Goal: Task Accomplishment & Management: Use online tool/utility

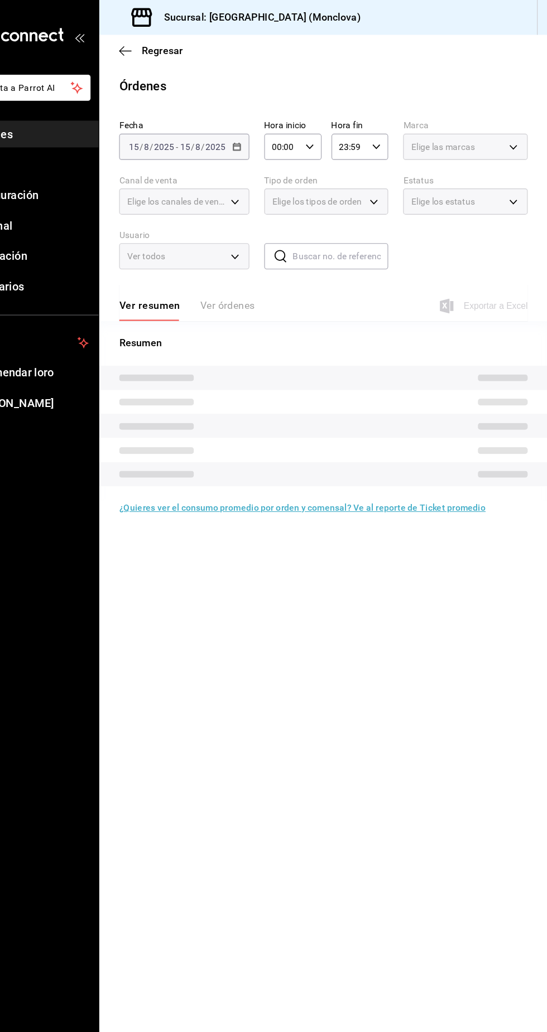
type input "85228e7a-0cc9-4b4d-8f4d-d065e8915bde,3a3dfd45-f2a6-443b-9b6e-2023d6b699b8,8682c…"
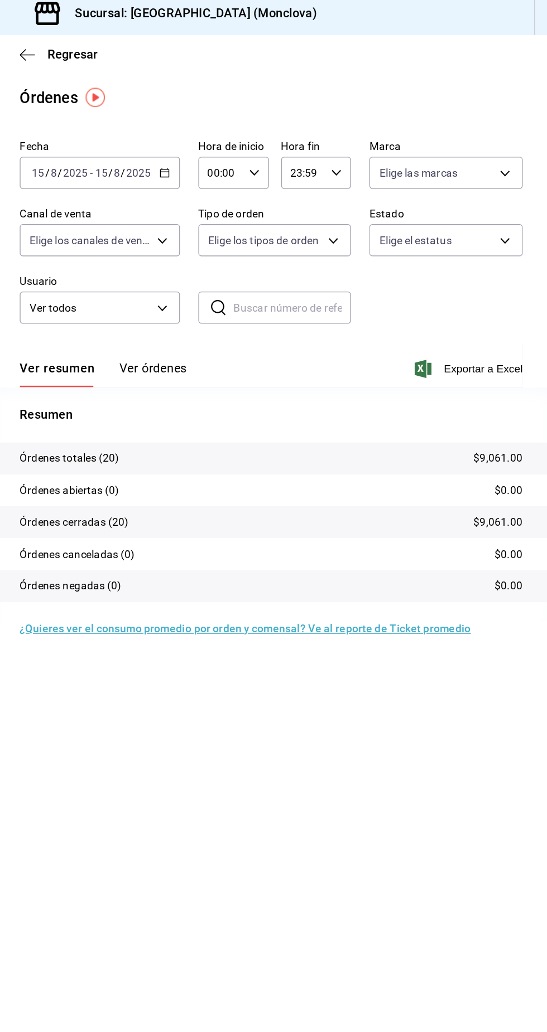
click at [381, 205] on div "Fecha 2025-08-15 15 / 8 / 2025 - 2025-08-15 15 / 8 / 2025 Hora de inicio 00:00 …" at bounding box center [346, 179] width 366 height 152
click at [383, 185] on body "Pregunta a Parrot AI Informes Menú Configuración Personal Facturación Inventari…" at bounding box center [273, 516] width 547 height 1032
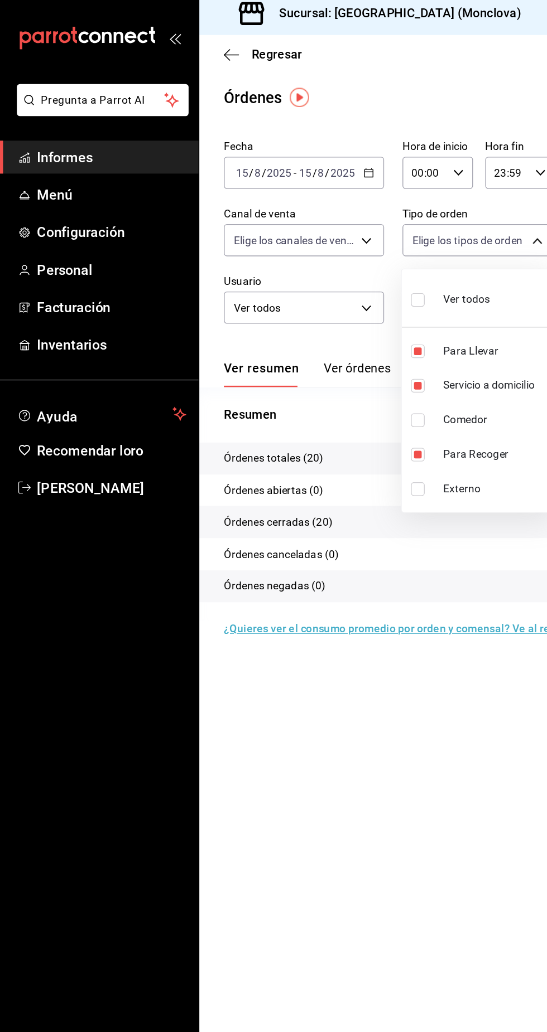
click at [328, 530] on div at bounding box center [273, 516] width 547 height 1032
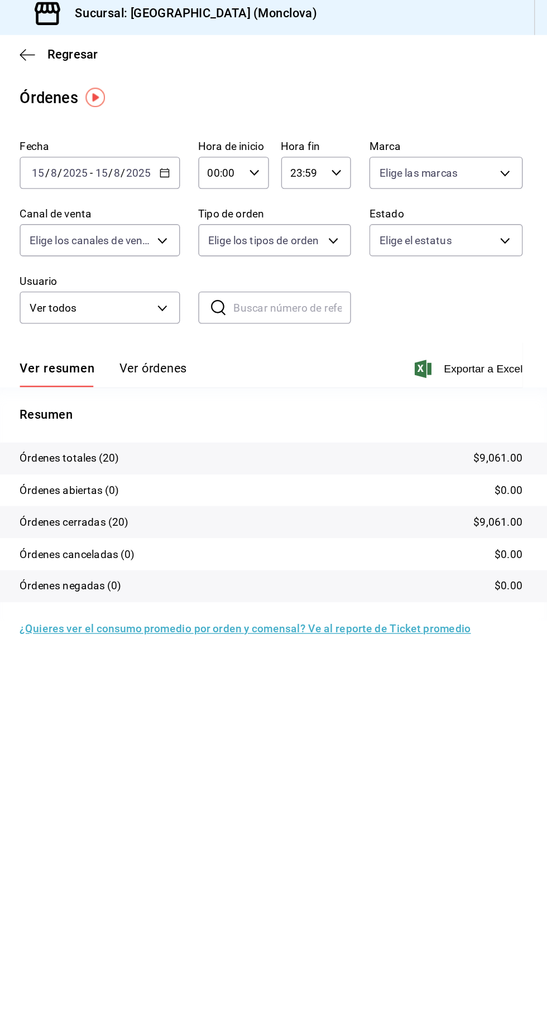
click at [267, 131] on icon "button" at bounding box center [268, 132] width 8 height 8
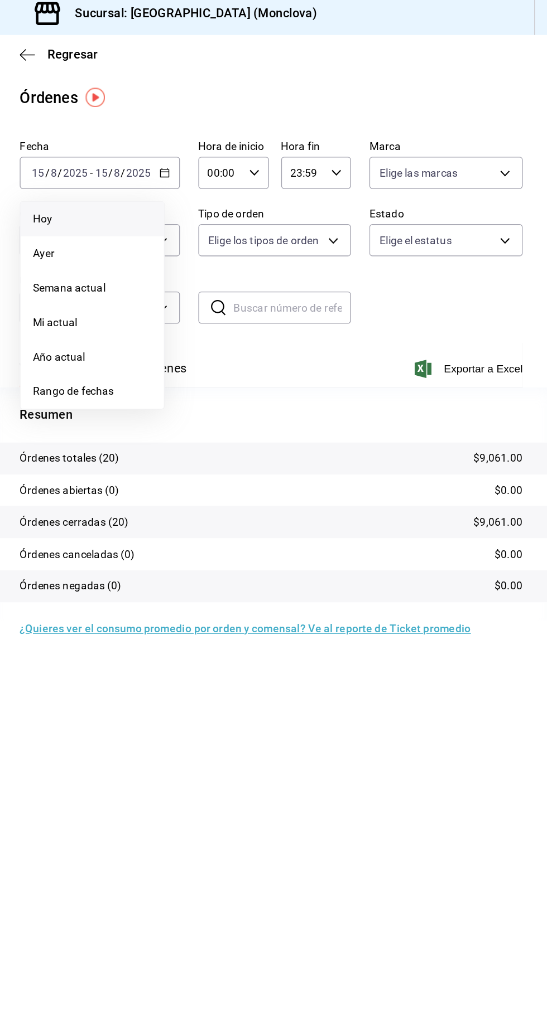
click at [249, 165] on span "Hoy" at bounding box center [215, 165] width 86 height 12
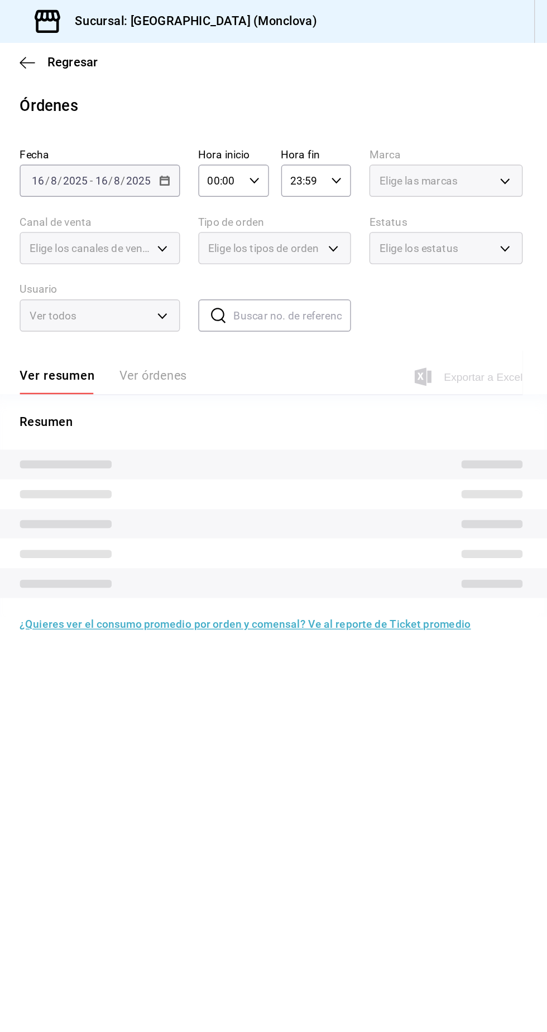
type input "85228e7a-0cc9-4b4d-8f4d-d065e8915bde,3a3dfd45-f2a6-443b-9b6e-2023d6b699b8,8682c…"
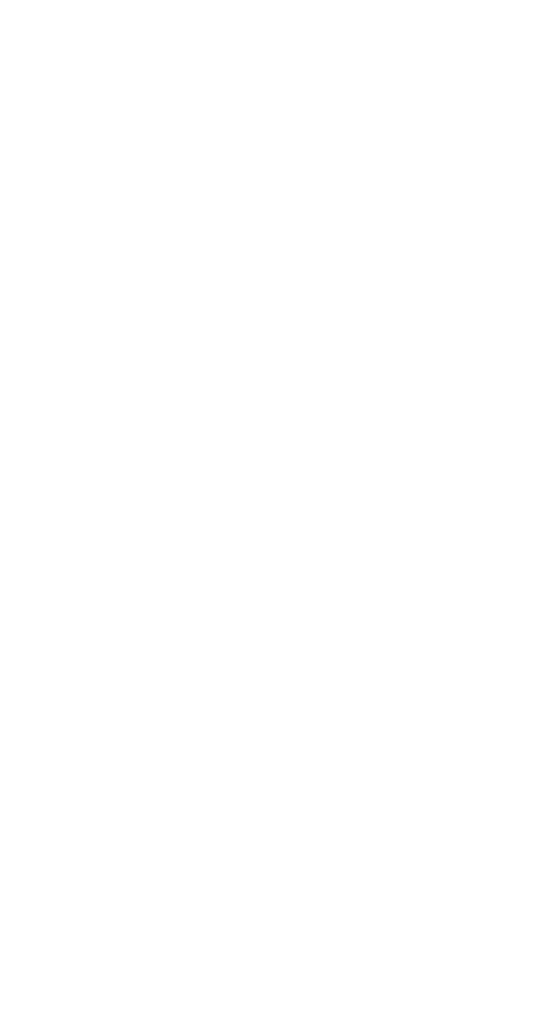
click at [423, 0] on html "Texto original Valora esta traducción Tu opinión servirá para ayudar a mejorar …" at bounding box center [273, 0] width 547 height 0
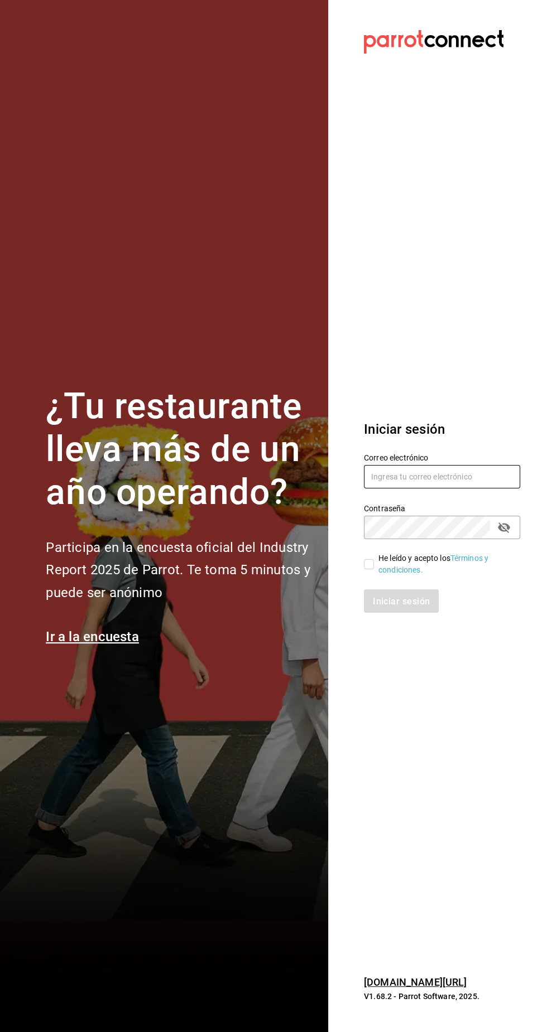
click at [466, 489] on input "text" at bounding box center [442, 476] width 156 height 23
type input "josuecarranza94@bmr.com"
click at [368, 569] on input "He leído y acepto los Términos y condiciones." at bounding box center [369, 564] width 10 height 10
checkbox input "true"
click at [410, 606] on font "Iniciar sesión" at bounding box center [401, 601] width 57 height 11
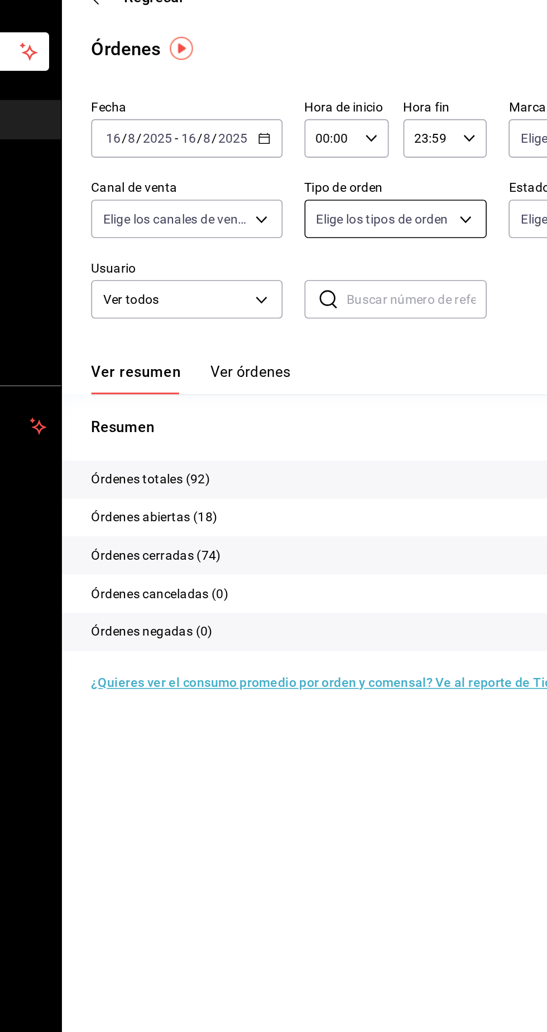
click at [372, 177] on body "Pregunta a Parrot AI Informes Menú Configuración Personal Facturación Inventari…" at bounding box center [273, 516] width 547 height 1032
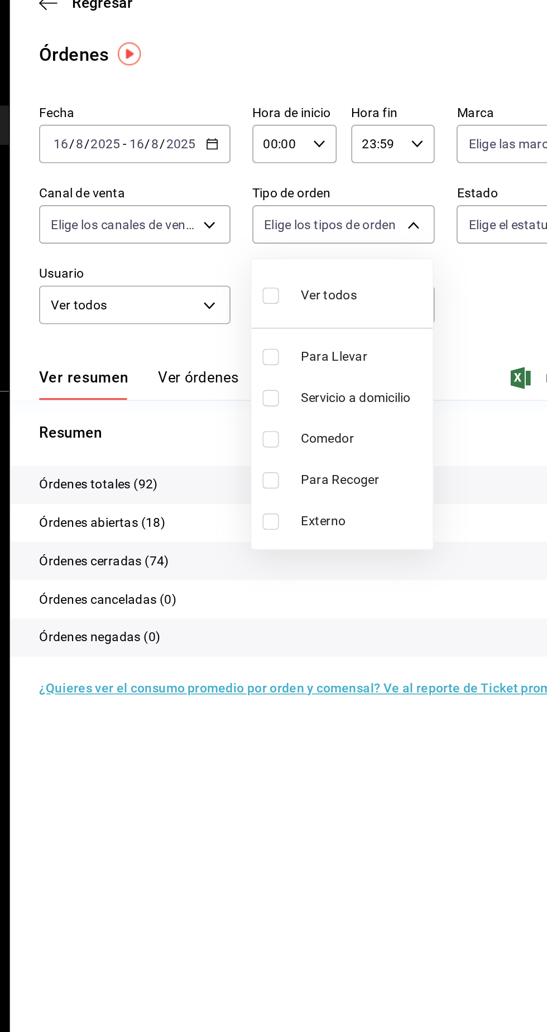
click at [353, 263] on font "Para Llevar" at bounding box center [342, 261] width 40 height 9
type input "85228e7a-0cc9-4b4d-8f4d-d065e8915bde"
checkbox input "true"
click at [373, 286] on font "Servicio a domicilio" at bounding box center [355, 286] width 67 height 9
type input "85228e7a-0cc9-4b4d-8f4d-d065e8915bde,3a3dfd45-f2a6-443b-9b6e-2023d6b699b8"
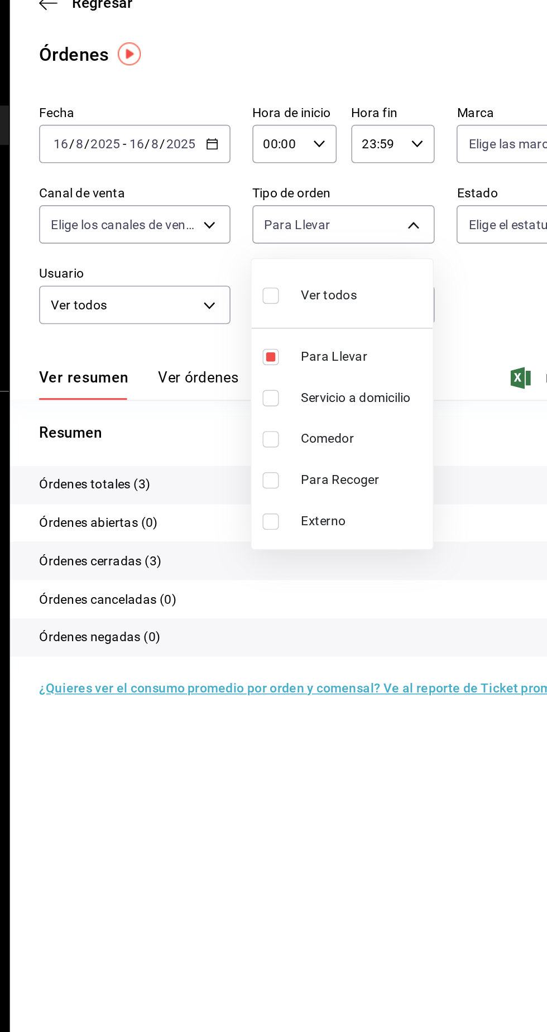
checkbox input "true"
click at [359, 337] on font "Para Recoger" at bounding box center [346, 336] width 48 height 9
type input "85228e7a-0cc9-4b4d-8f4d-d065e8915bde,3a3dfd45-f2a6-443b-9b6e-2023d6b699b8,8682c…"
checkbox input "true"
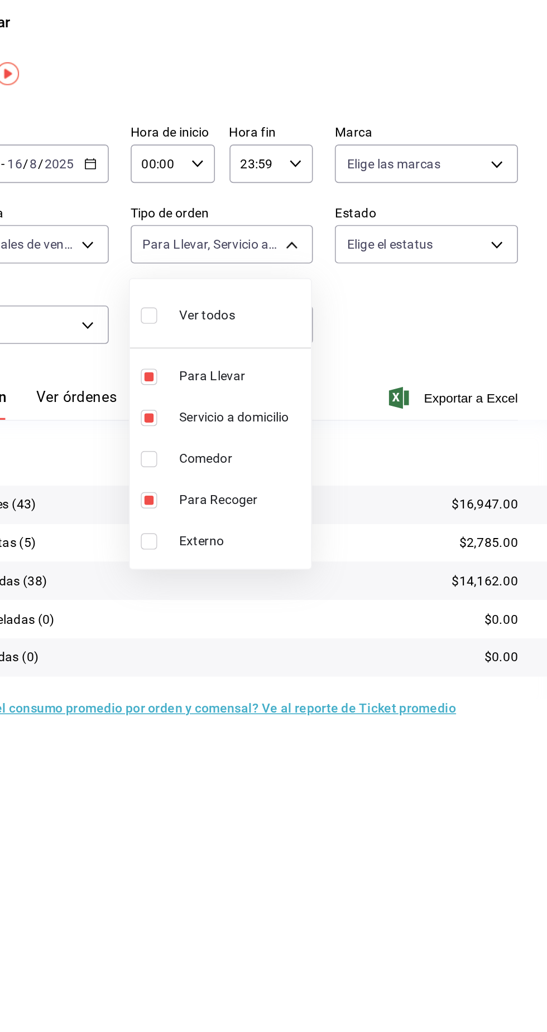
click at [424, 528] on div at bounding box center [273, 516] width 547 height 1032
